Goal: Use online tool/utility: Utilize a website feature to perform a specific function

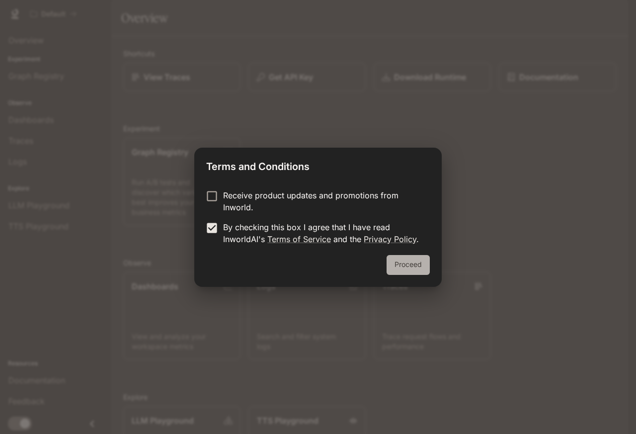
click at [420, 263] on button "Proceed" at bounding box center [407, 265] width 43 height 20
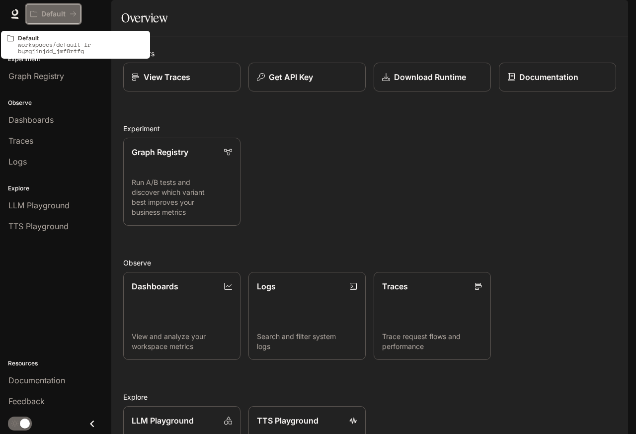
click at [54, 14] on p "Default" at bounding box center [53, 14] width 24 height 8
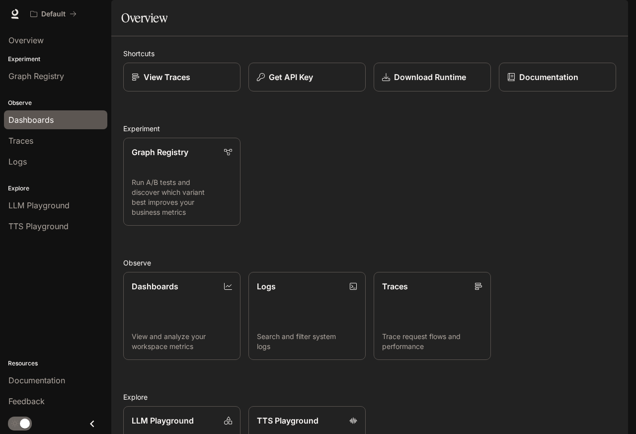
click at [12, 116] on span "Dashboards" at bounding box center [30, 120] width 45 height 12
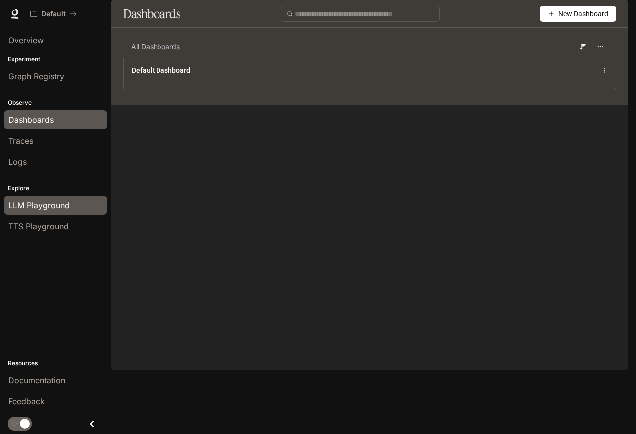
click at [72, 203] on div "LLM Playground" at bounding box center [55, 205] width 94 height 12
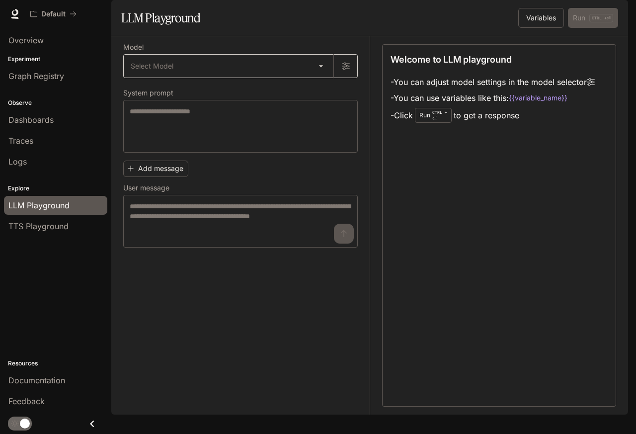
click at [316, 93] on body "Skip to main content Default Documentation Documentation Portal Overview Experi…" at bounding box center [318, 217] width 636 height 434
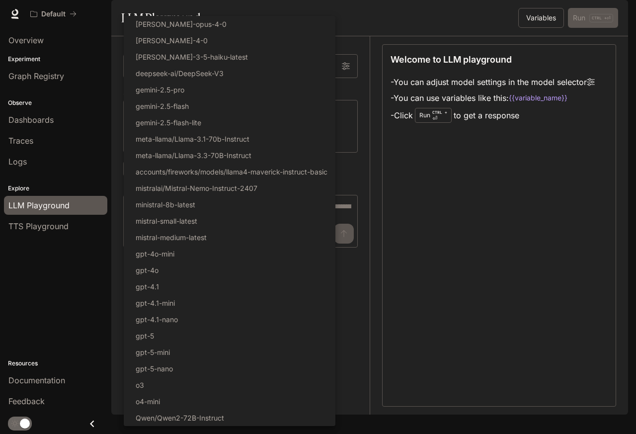
click at [445, 219] on div at bounding box center [318, 217] width 636 height 434
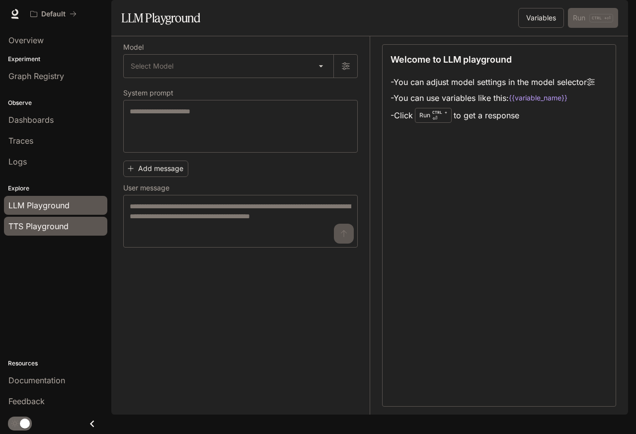
click at [38, 225] on span "TTS Playground" at bounding box center [38, 226] width 60 height 12
